Goal: Information Seeking & Learning: Learn about a topic

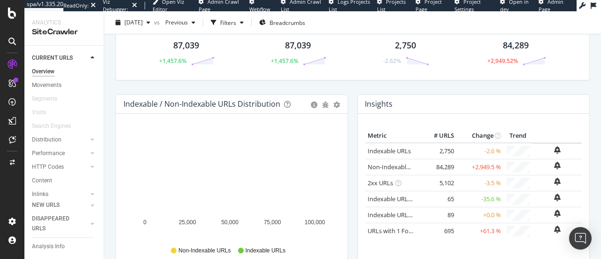
scroll to position [73, 0]
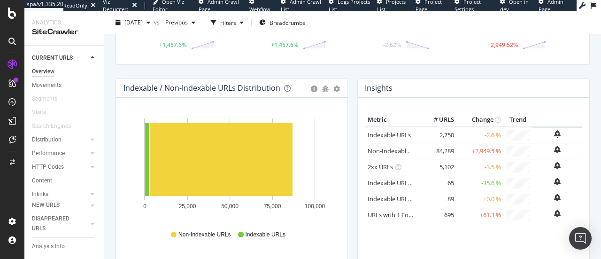
click at [338, 148] on div "Hold CTRL while clicking to filter the report. 0 25,000 50,000 75,000 100,000 C…" at bounding box center [231, 182] width 231 height 169
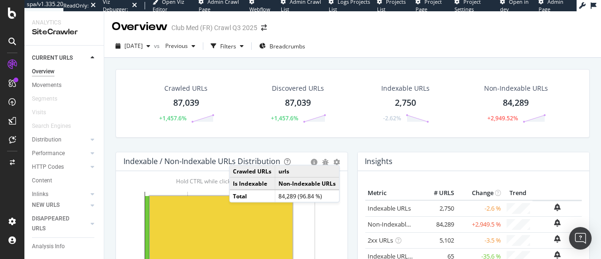
scroll to position [62, 0]
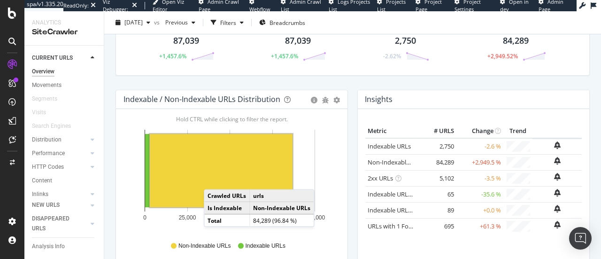
click at [213, 179] on rect "A chart." at bounding box center [221, 170] width 143 height 73
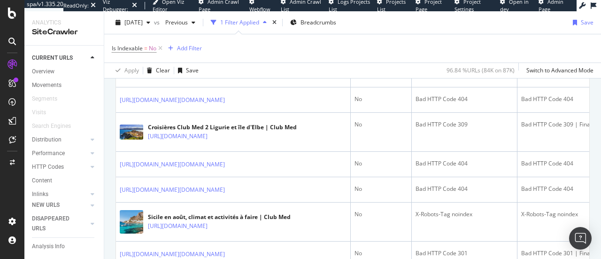
scroll to position [295, 0]
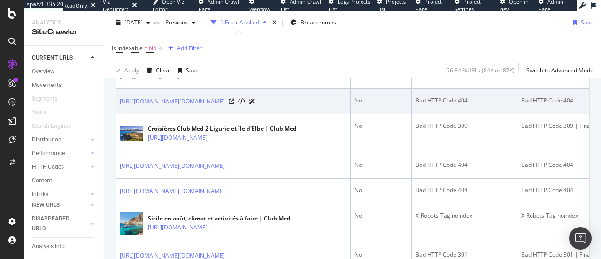
click at [225, 102] on link "[URL][DOMAIN_NAME][DOMAIN_NAME]" at bounding box center [172, 101] width 105 height 9
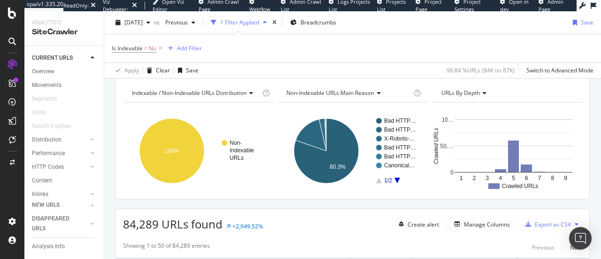
scroll to position [0, 0]
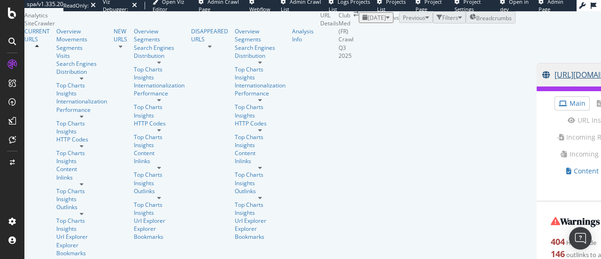
scroll to position [43, 0]
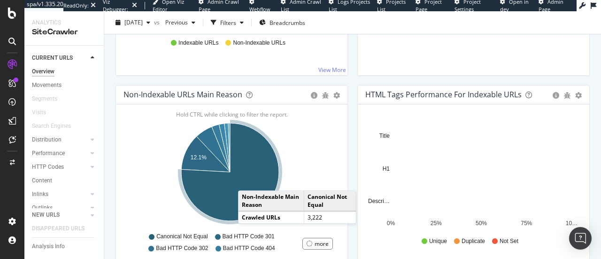
scroll to position [298, 0]
